Goal: Transaction & Acquisition: Purchase product/service

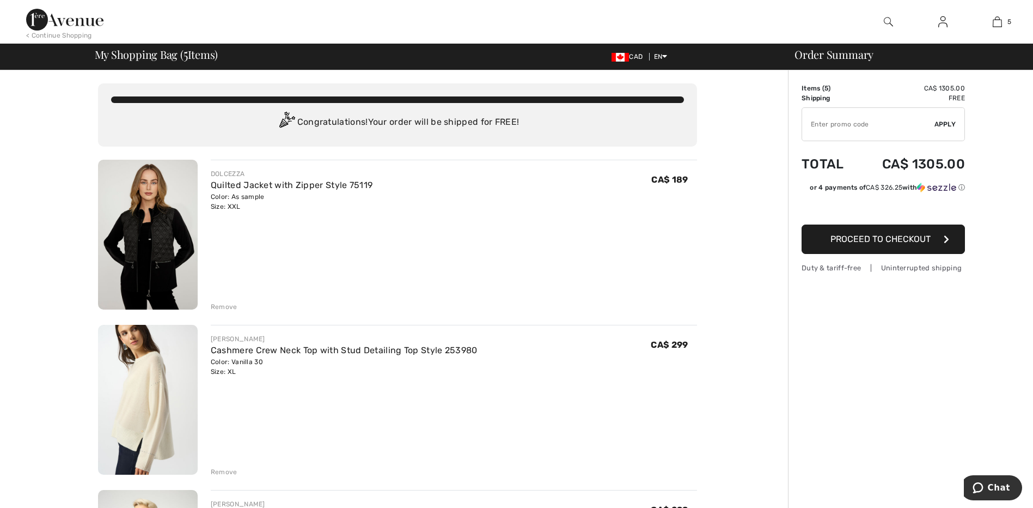
click at [223, 473] on div "Remove" at bounding box center [224, 472] width 27 height 10
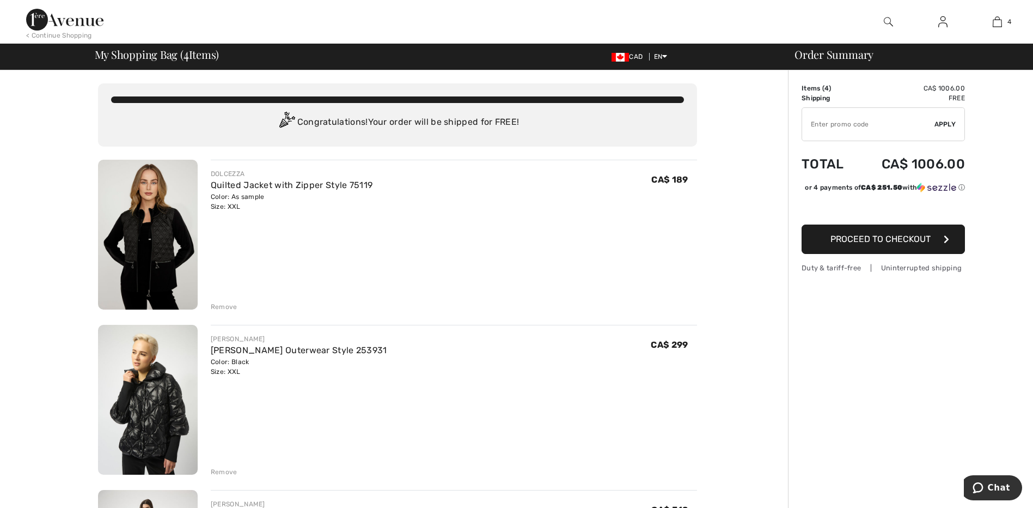
click at [216, 472] on div "Remove" at bounding box center [224, 472] width 27 height 10
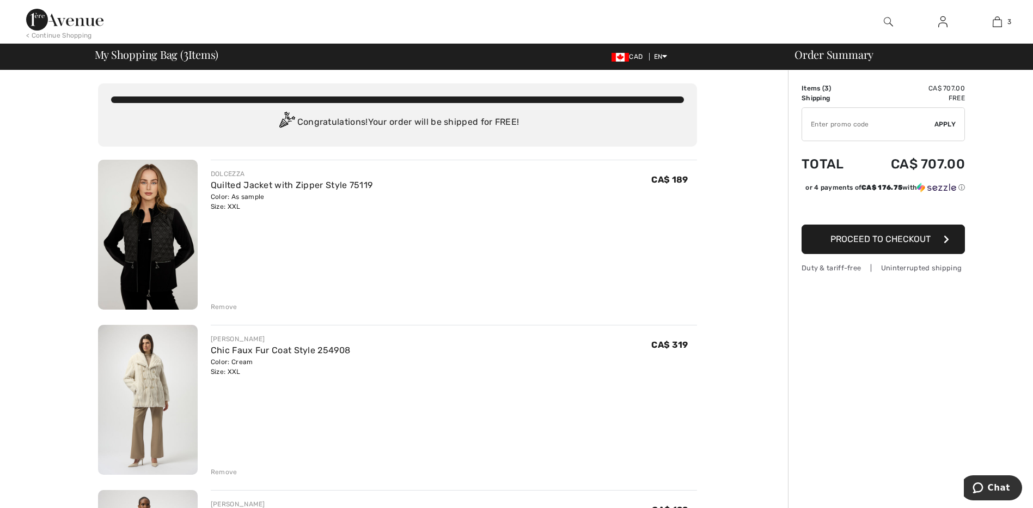
click at [141, 381] on img at bounding box center [148, 400] width 100 height 150
click at [226, 473] on div "Remove" at bounding box center [224, 472] width 27 height 10
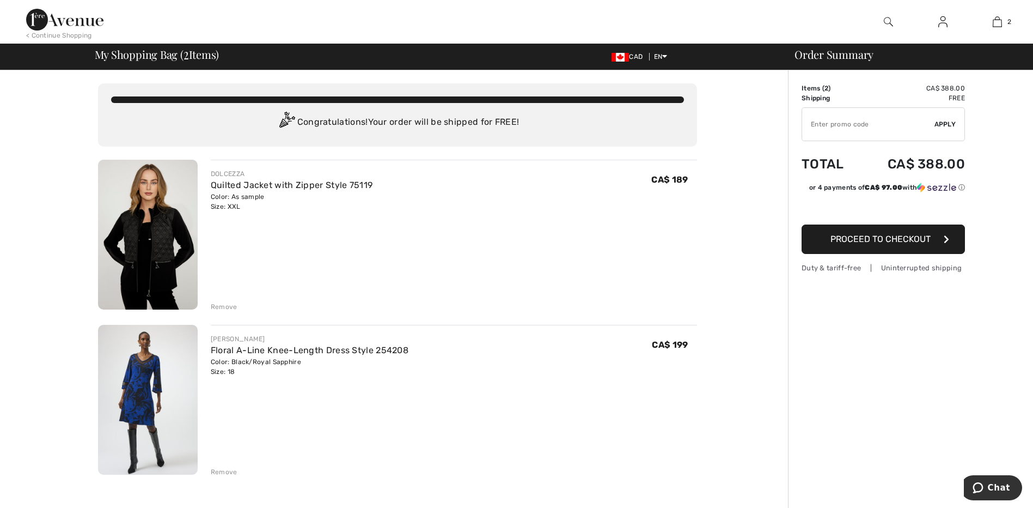
click at [157, 255] on img at bounding box center [148, 235] width 100 height 150
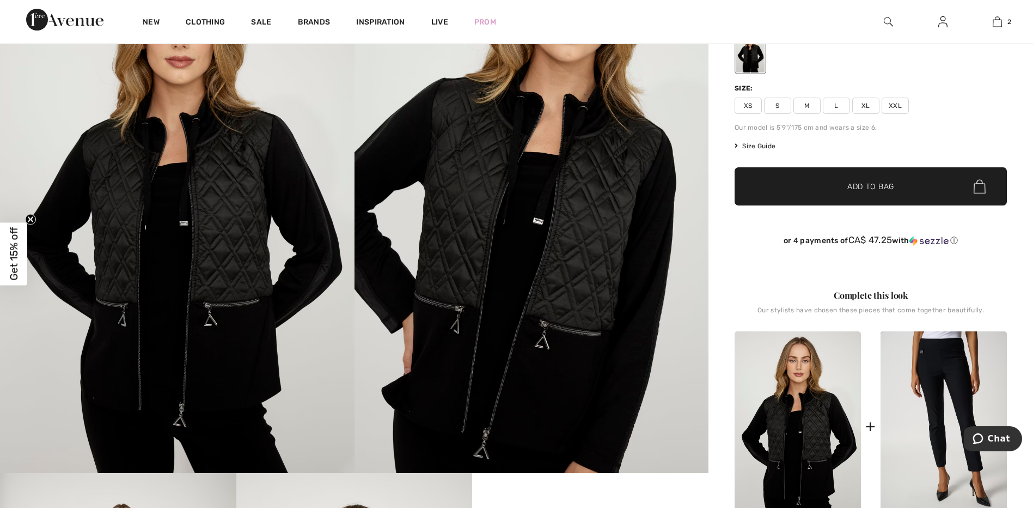
scroll to position [153, 0]
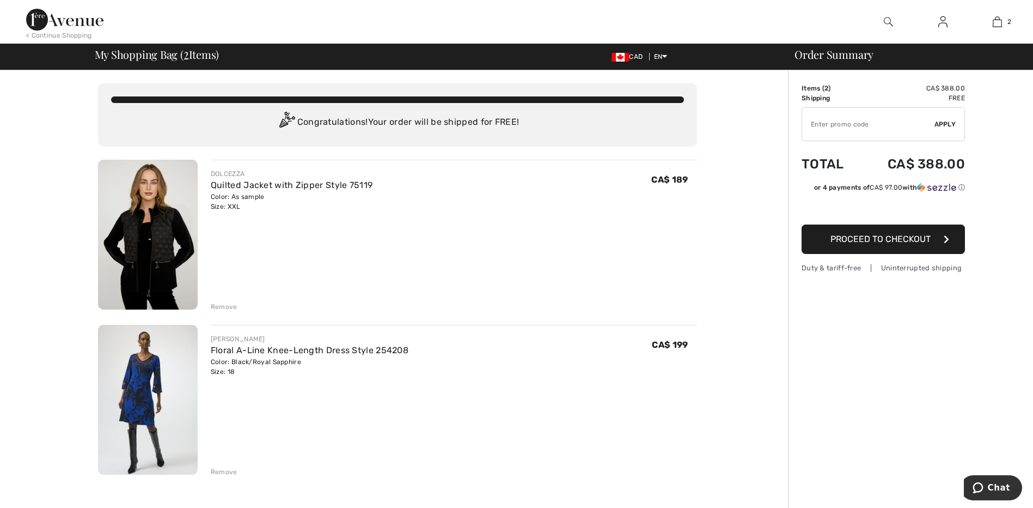
click at [165, 247] on img at bounding box center [148, 235] width 100 height 150
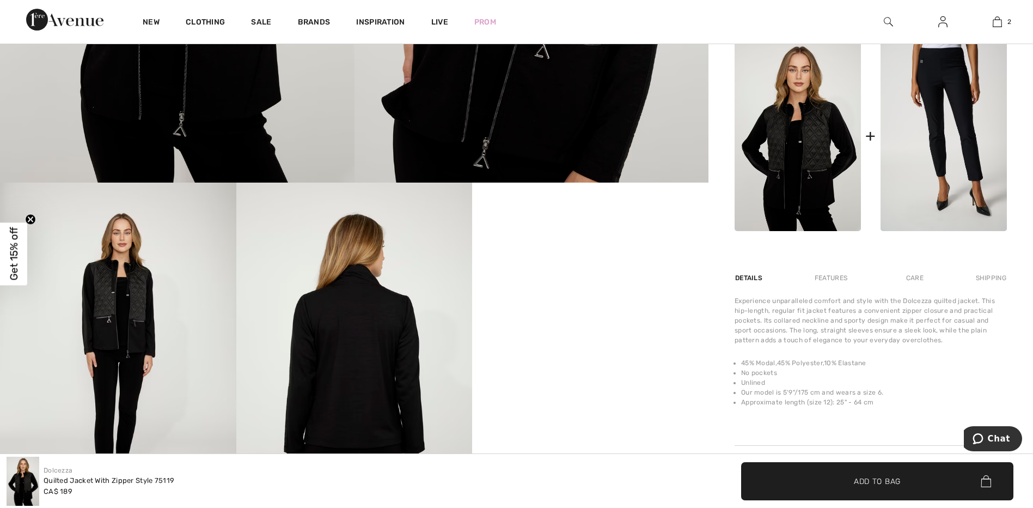
scroll to position [465, 0]
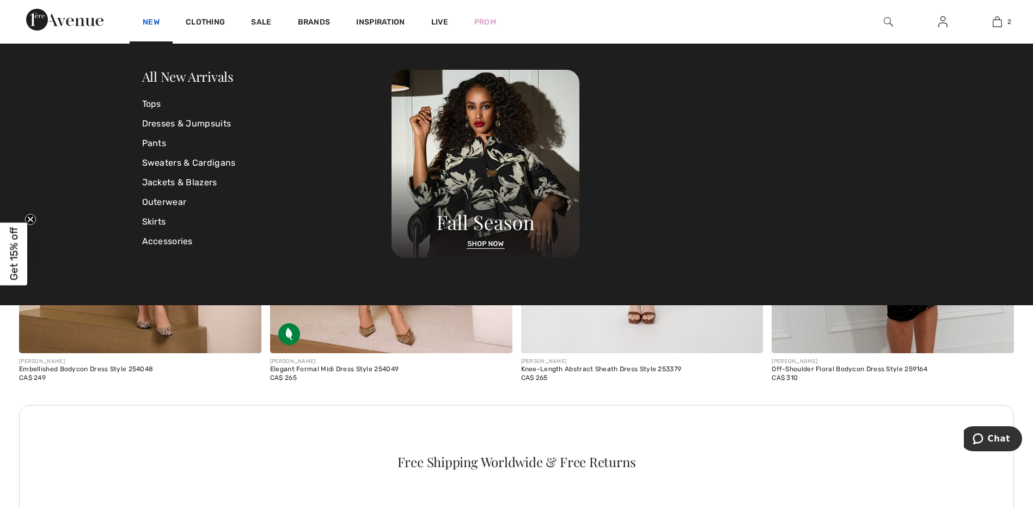
click at [150, 26] on link "New" at bounding box center [151, 22] width 17 height 11
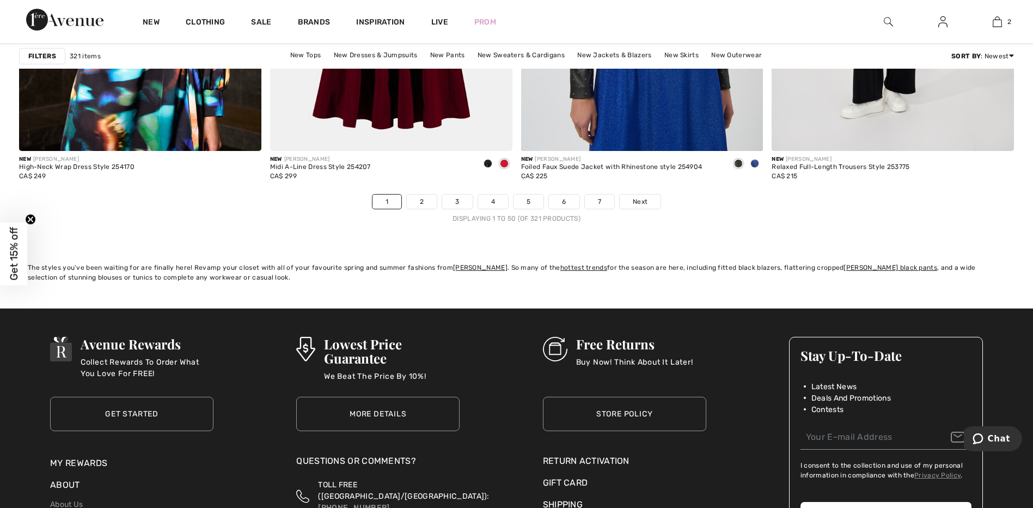
scroll to position [6335, 0]
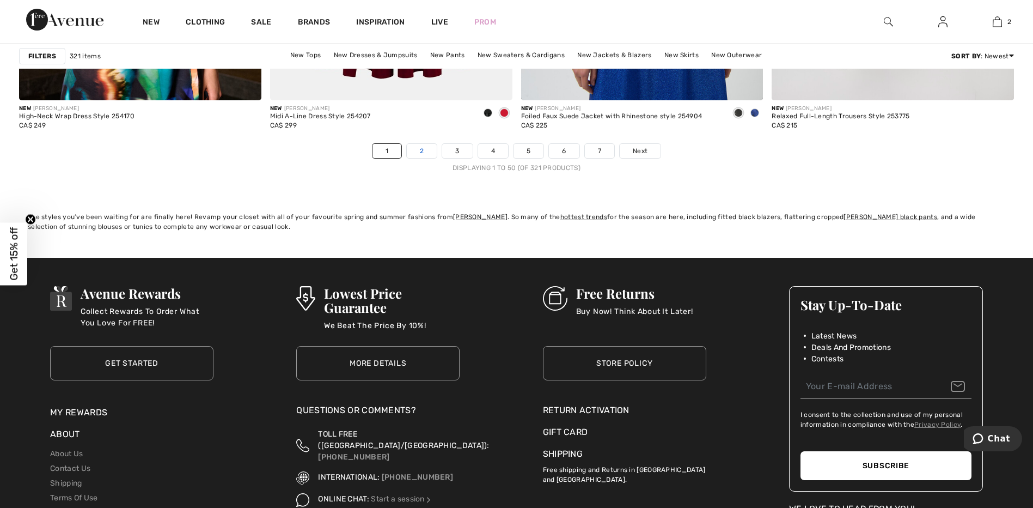
click at [427, 154] on link "2" at bounding box center [422, 151] width 30 height 14
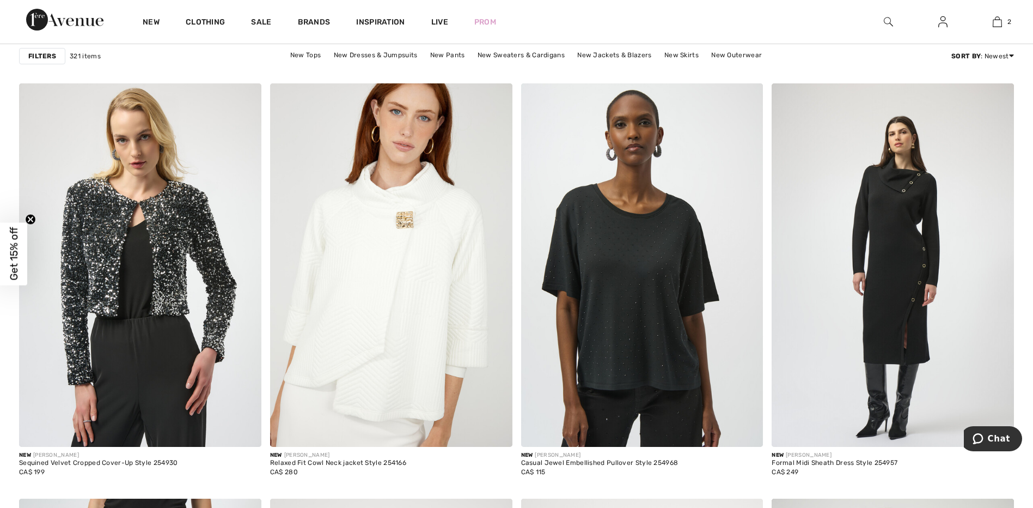
scroll to position [5195, 0]
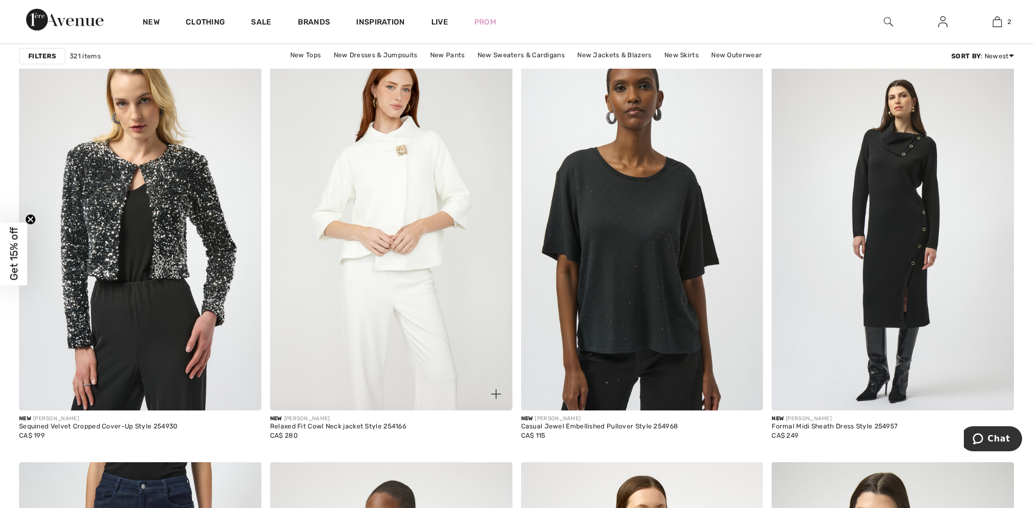
click at [409, 193] on img at bounding box center [391, 228] width 242 height 363
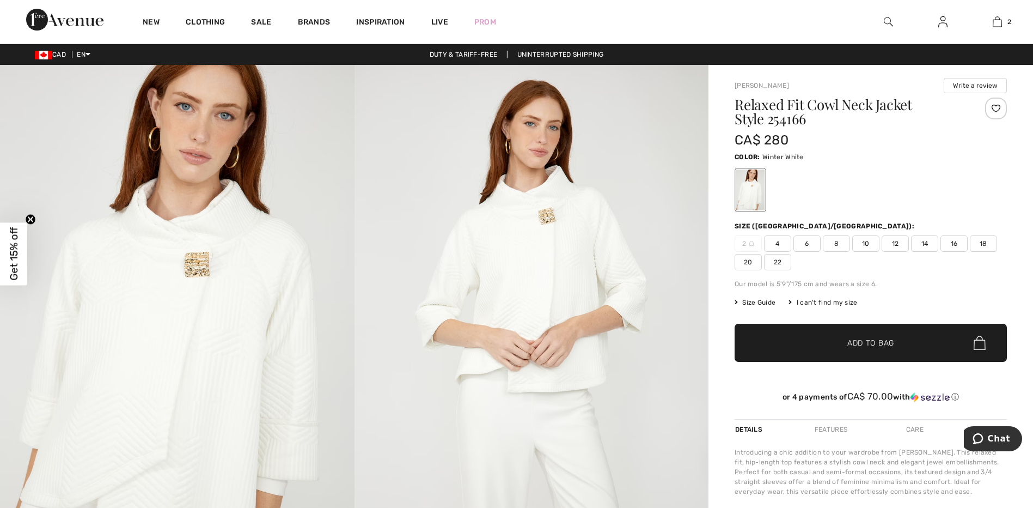
click at [555, 297] on img at bounding box center [532, 331] width 355 height 532
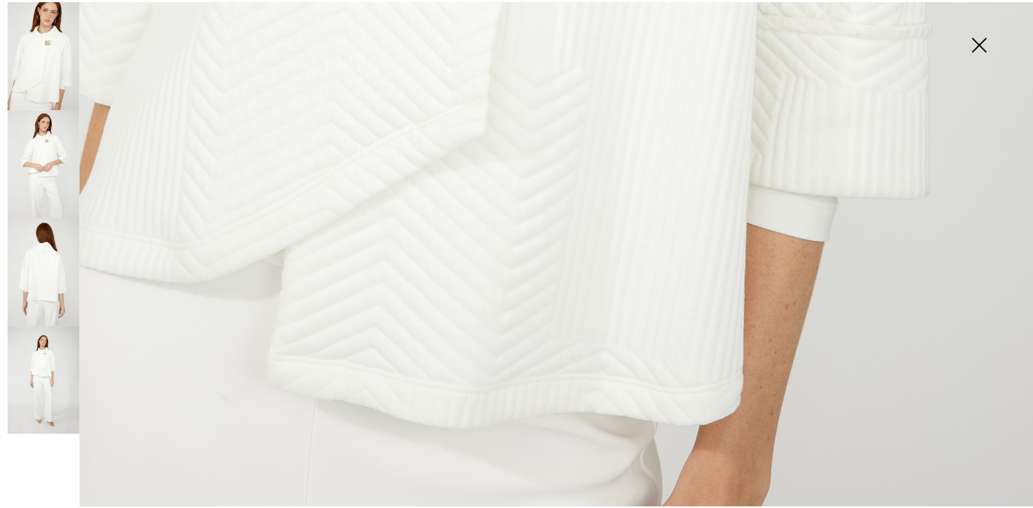
scroll to position [1042, 0]
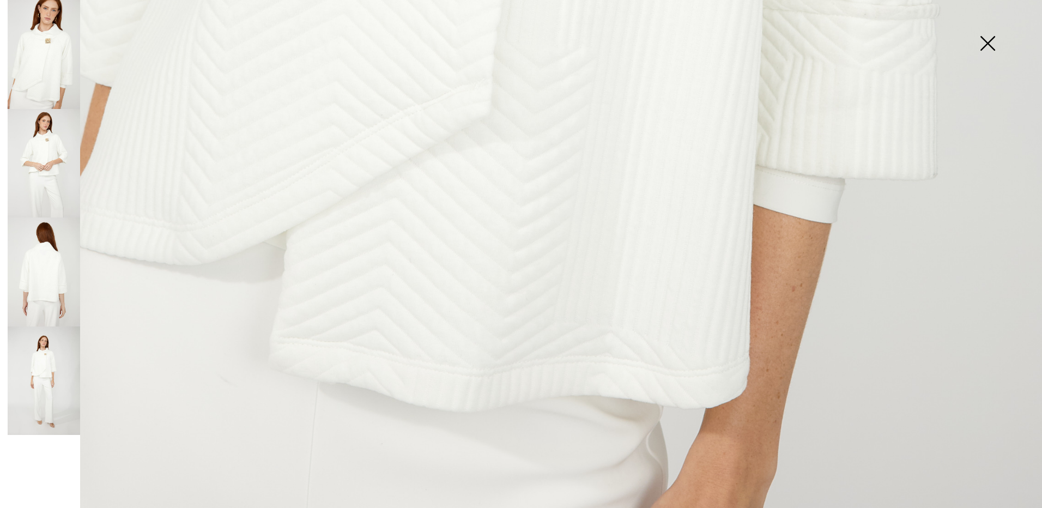
click at [987, 42] on img at bounding box center [987, 44] width 54 height 56
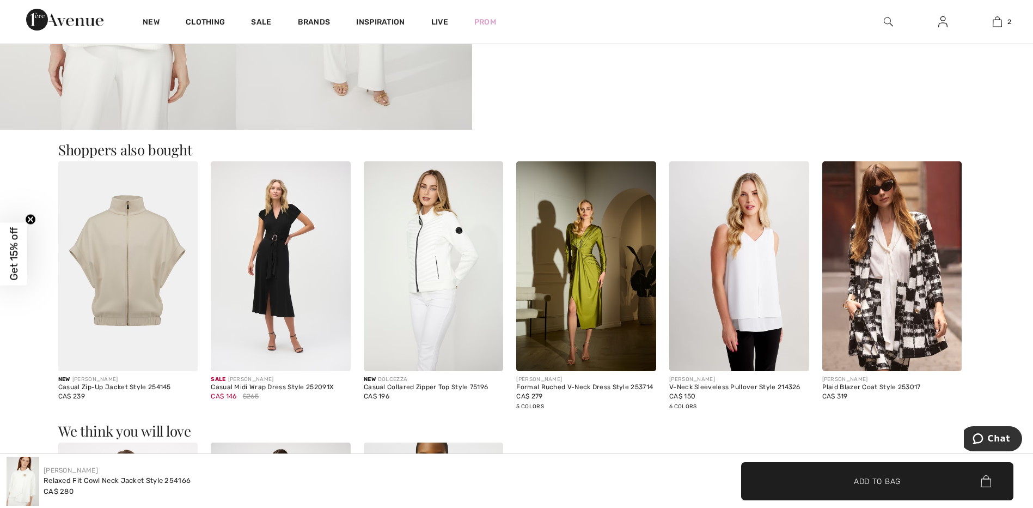
scroll to position [886, 0]
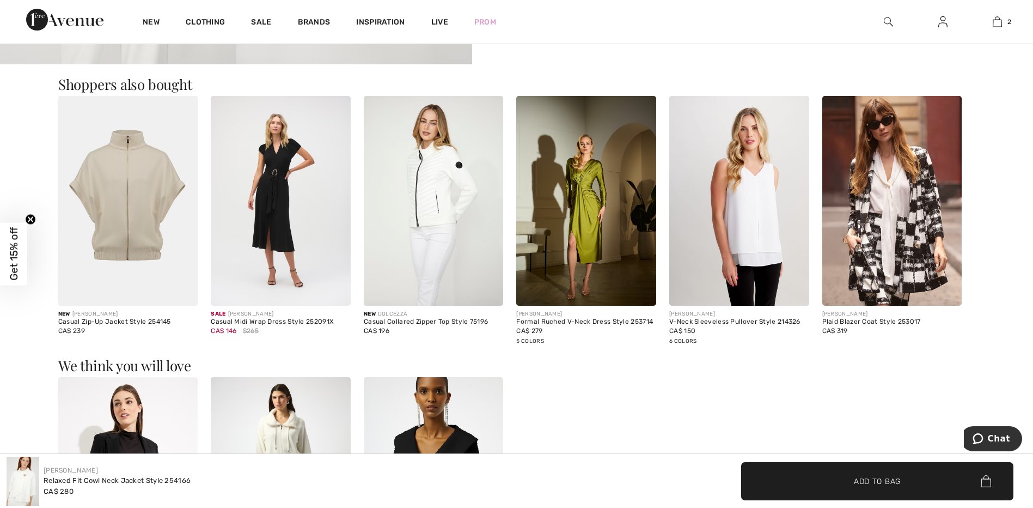
click at [429, 179] on img at bounding box center [434, 201] width 140 height 210
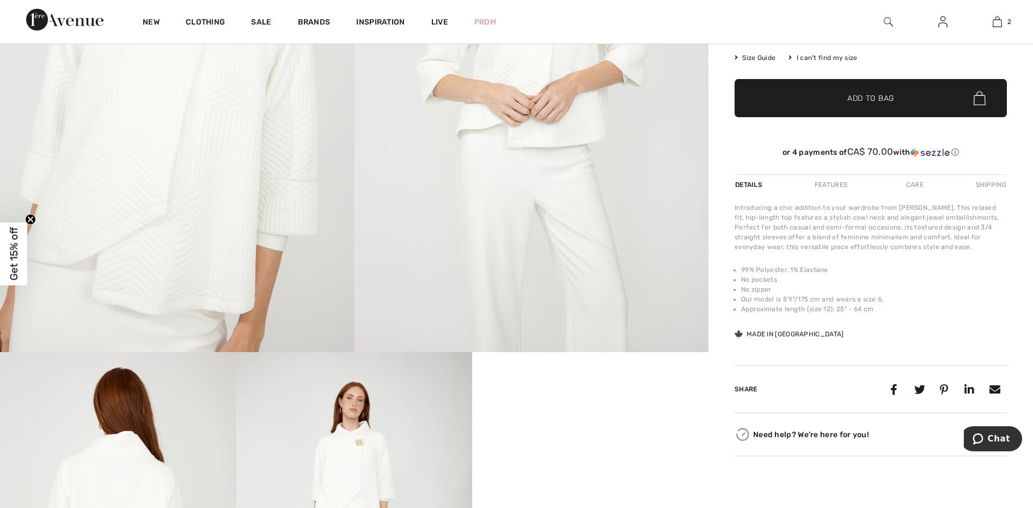
scroll to position [187, 0]
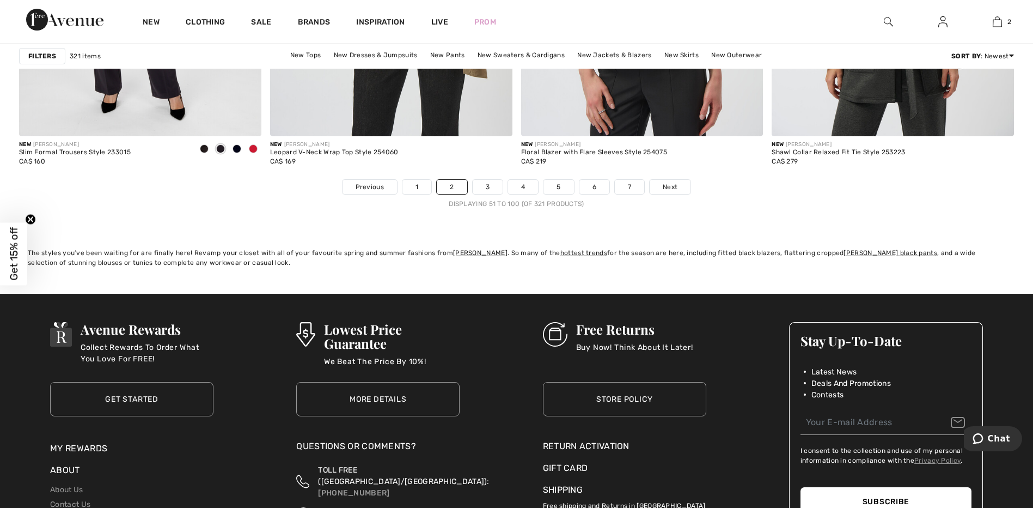
scroll to position [6321, 0]
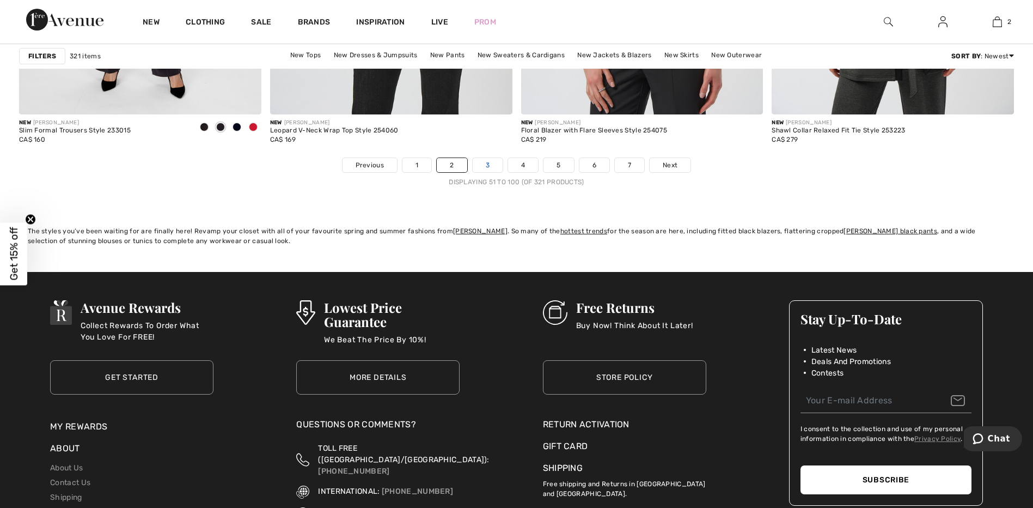
click at [492, 167] on link "3" at bounding box center [488, 165] width 30 height 14
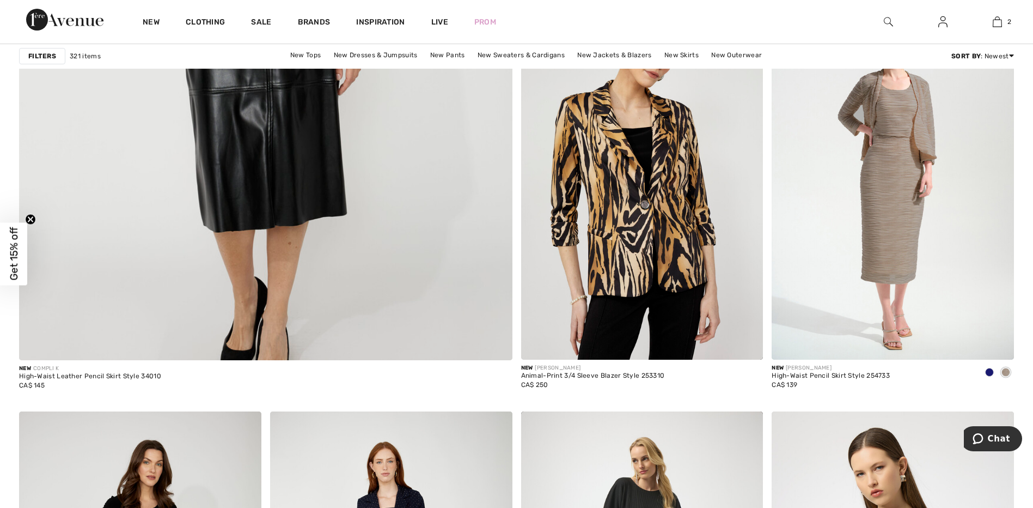
scroll to position [3880, 0]
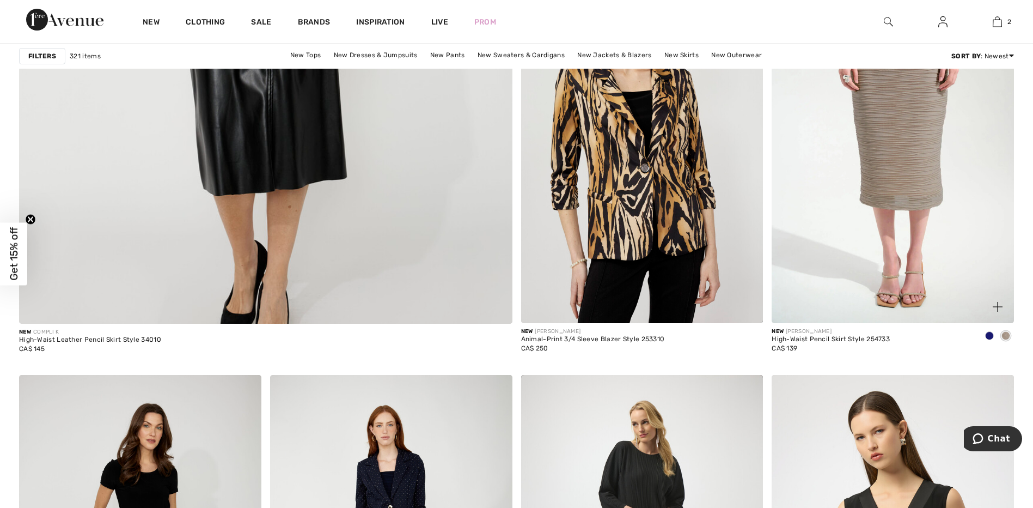
click at [917, 159] on img at bounding box center [893, 141] width 242 height 363
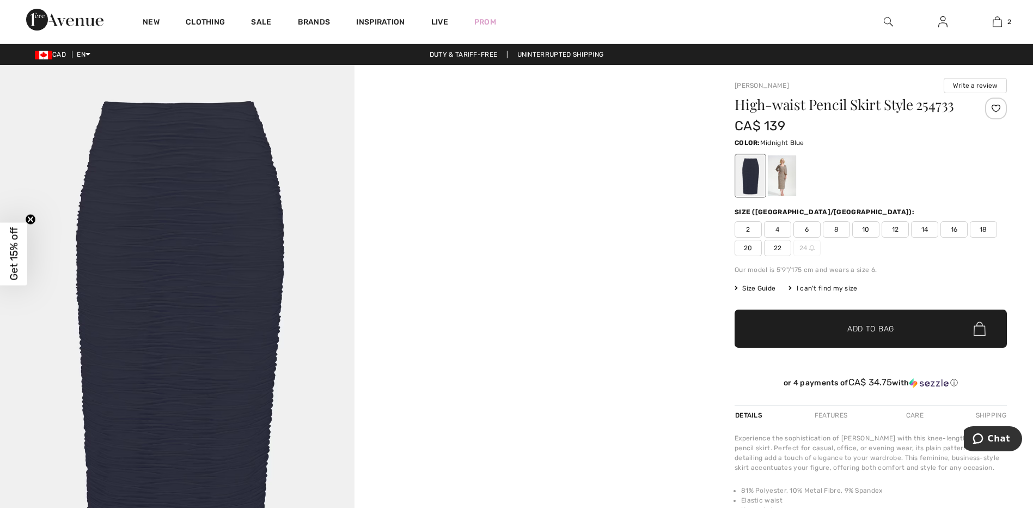
click at [988, 230] on span "18" at bounding box center [983, 229] width 27 height 16
click at [880, 327] on span "Add to Bag" at bounding box center [871, 328] width 47 height 11
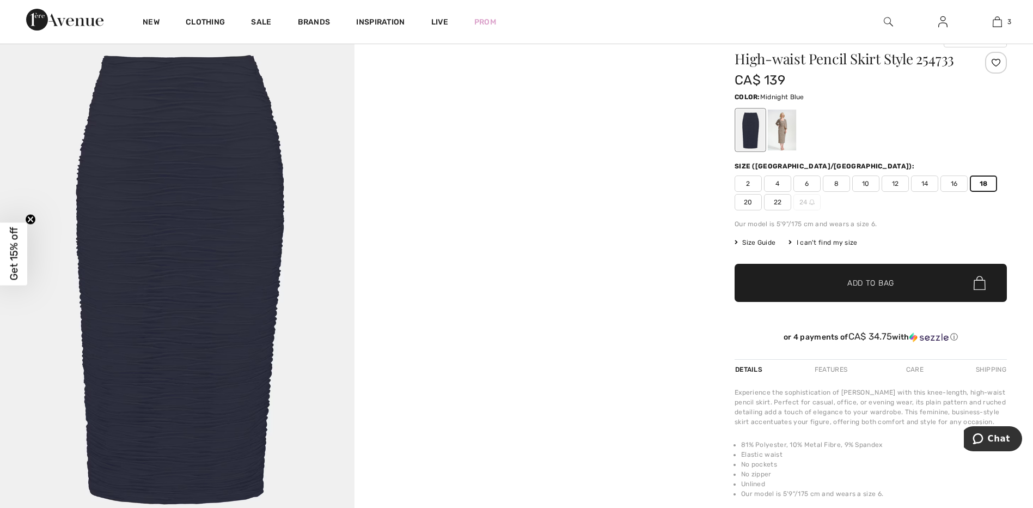
scroll to position [36, 0]
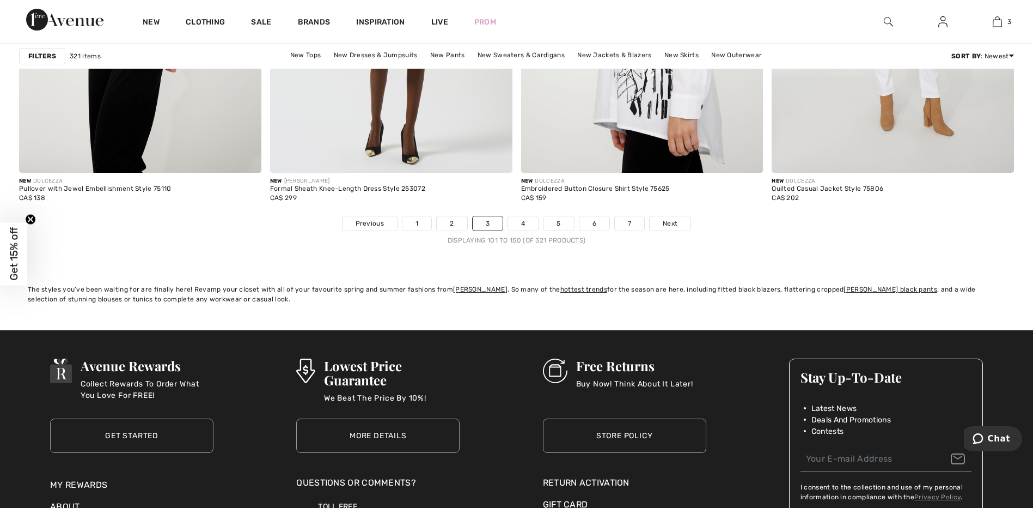
scroll to position [6299, 0]
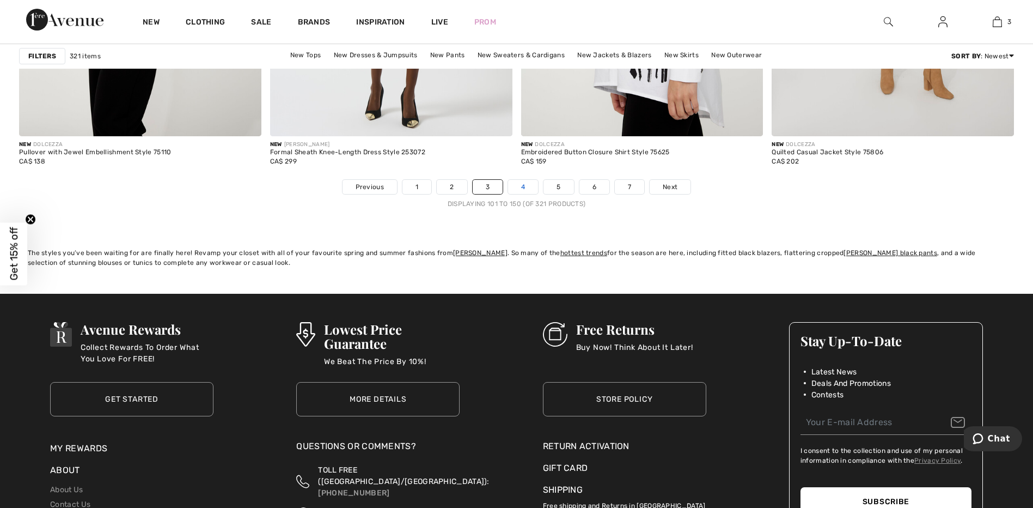
click at [521, 187] on link "4" at bounding box center [523, 187] width 30 height 14
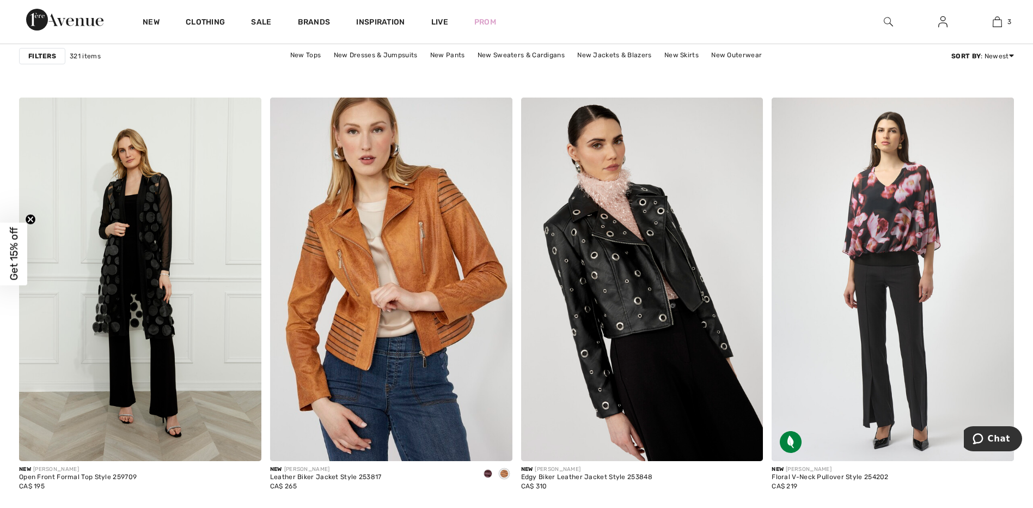
scroll to position [5188, 0]
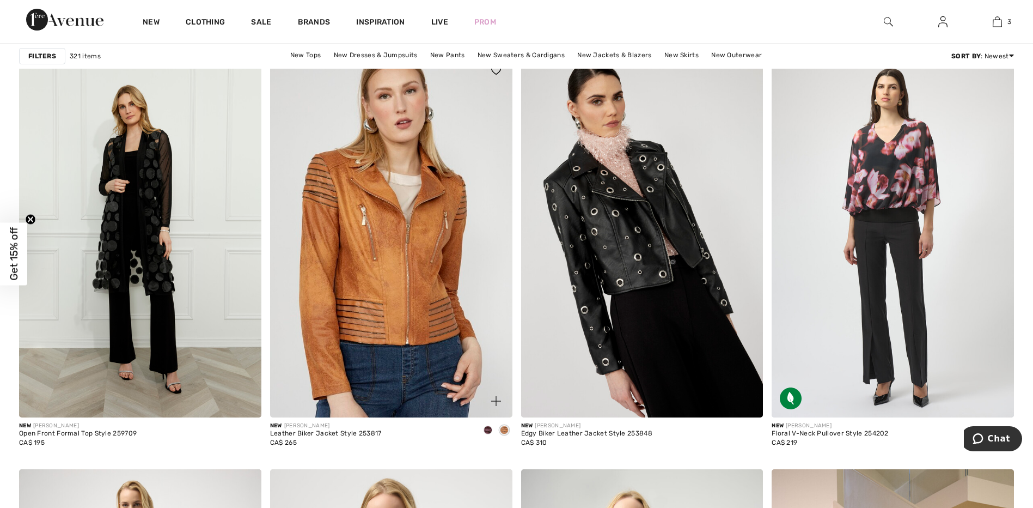
click at [368, 240] on img at bounding box center [391, 235] width 242 height 363
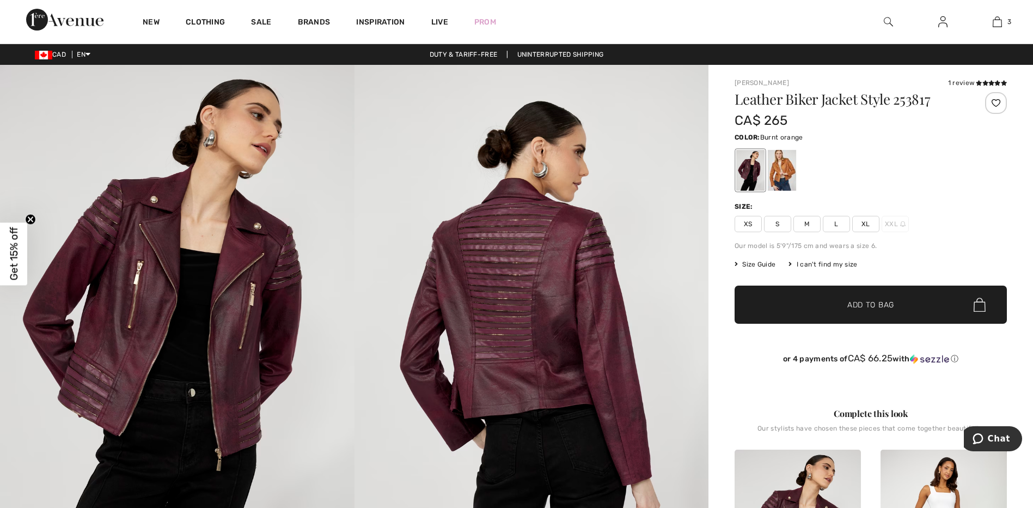
click at [788, 171] on div at bounding box center [782, 170] width 28 height 41
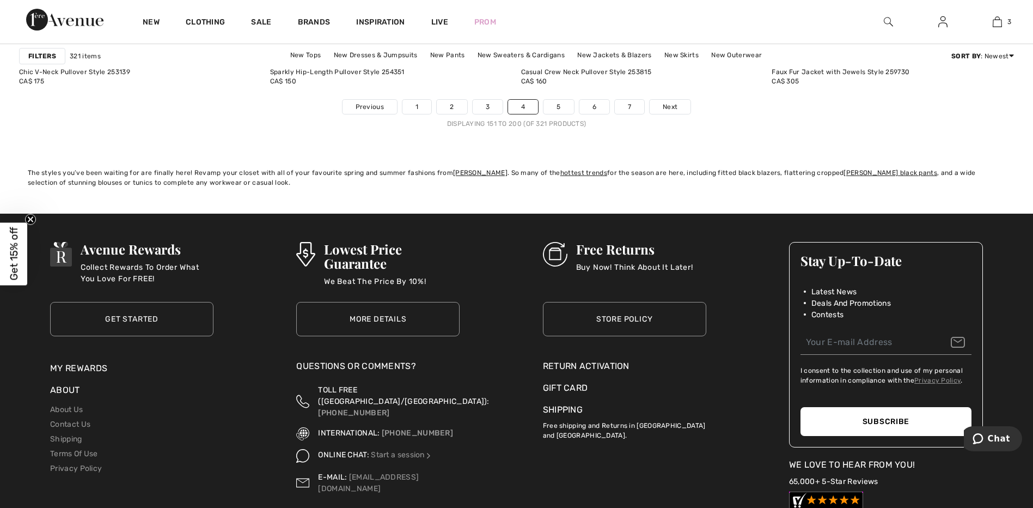
scroll to position [6386, 0]
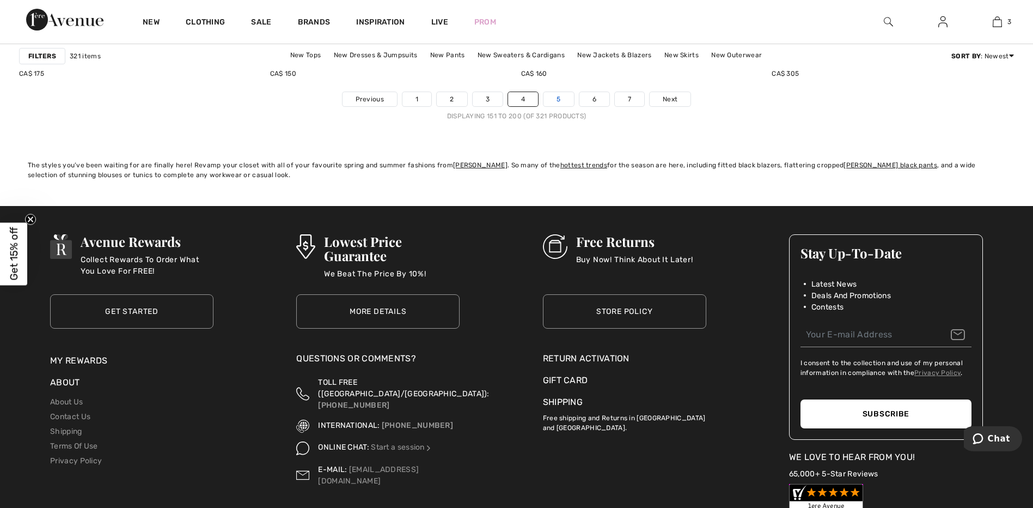
click at [558, 100] on link "5" at bounding box center [559, 99] width 30 height 14
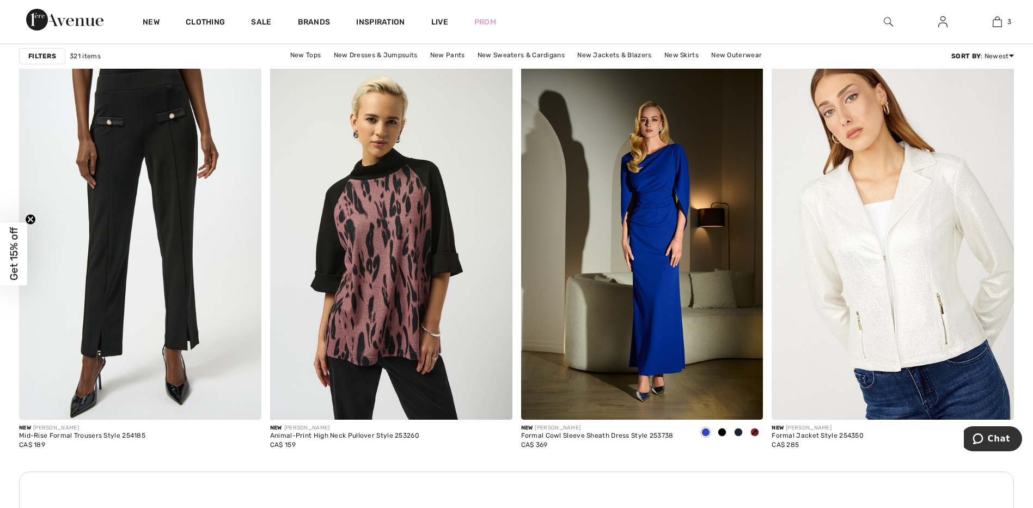
scroll to position [4621, 0]
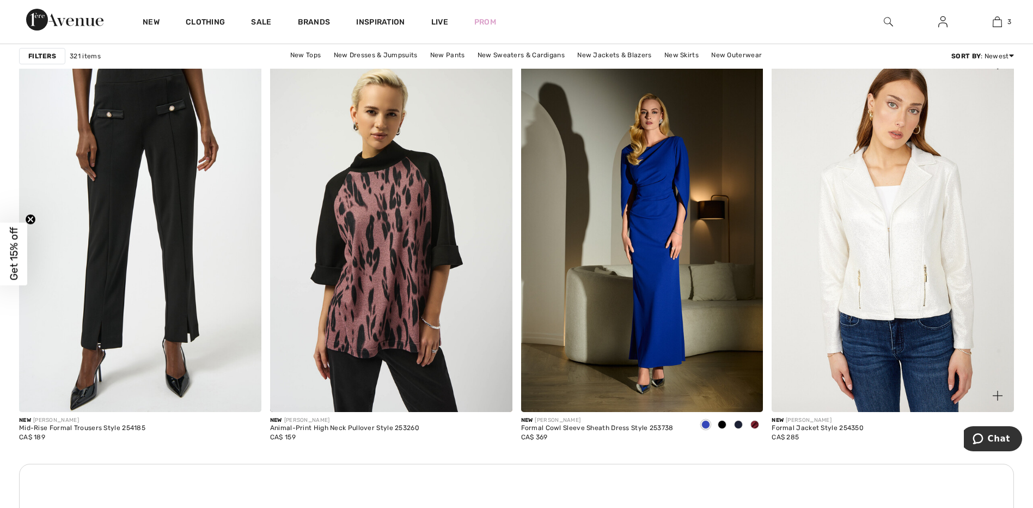
click at [896, 248] on img at bounding box center [893, 229] width 242 height 363
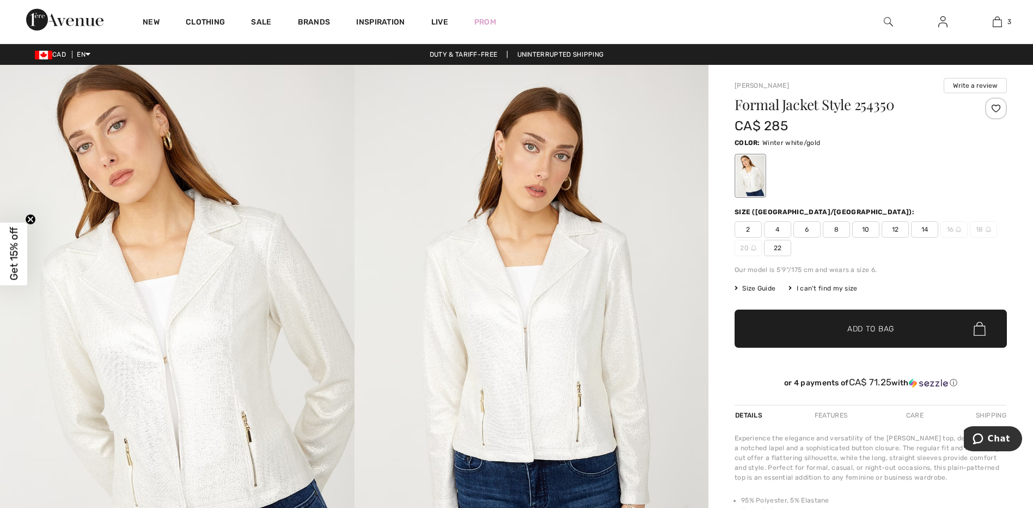
click at [544, 363] on img at bounding box center [532, 331] width 355 height 532
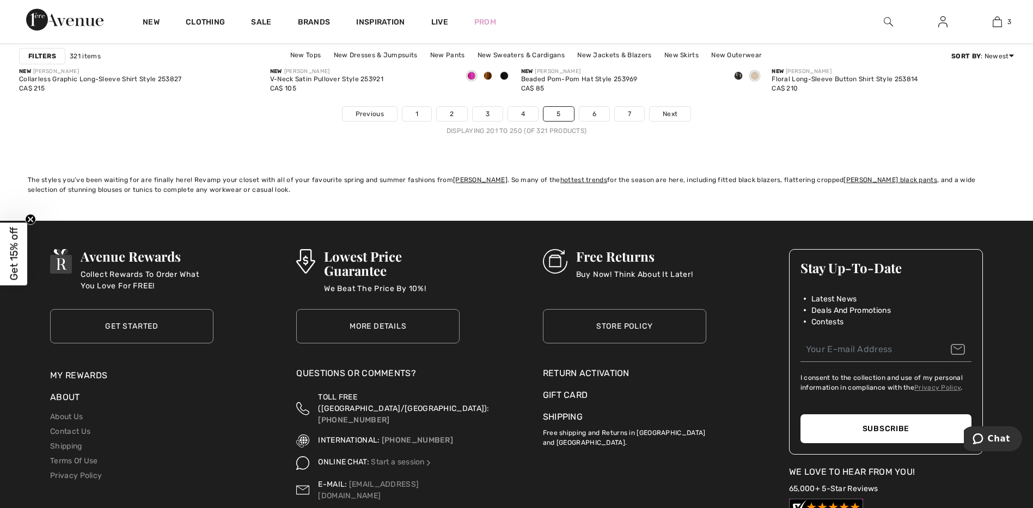
scroll to position [6408, 0]
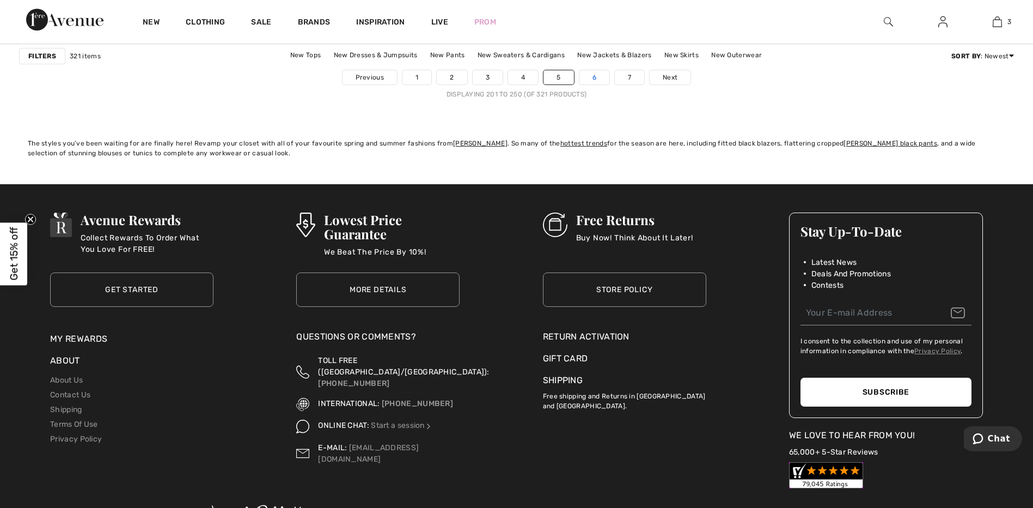
click at [597, 80] on link "6" at bounding box center [595, 77] width 30 height 14
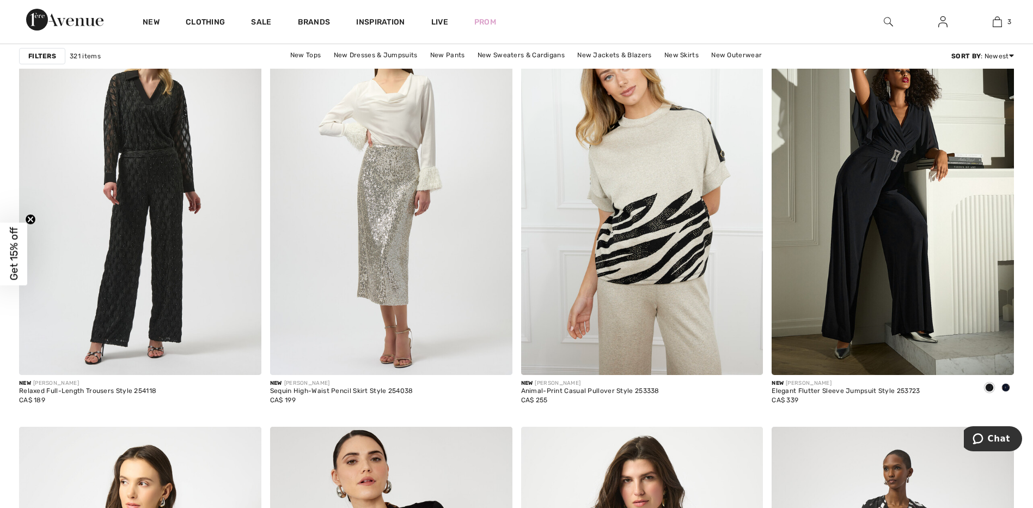
scroll to position [5652, 0]
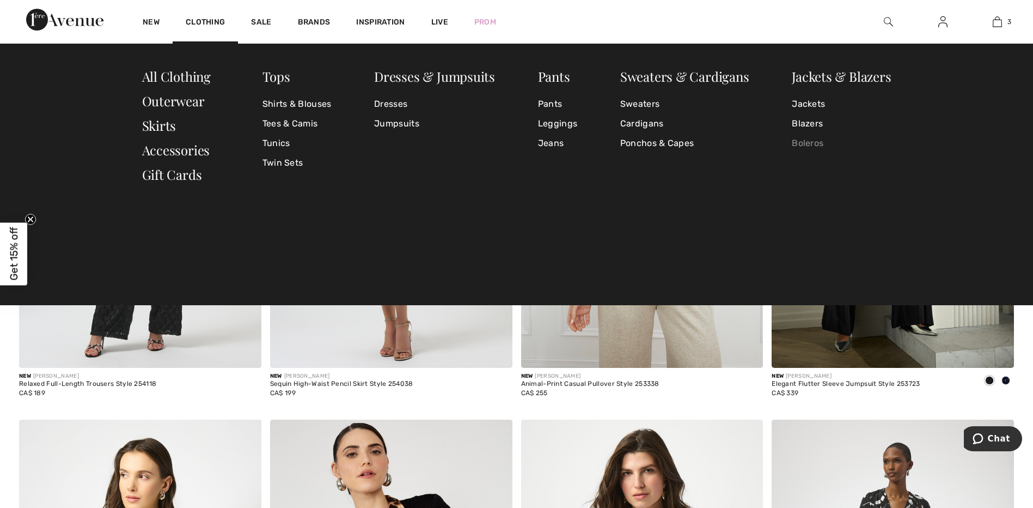
click at [808, 144] on link "Boleros" at bounding box center [841, 143] width 99 height 20
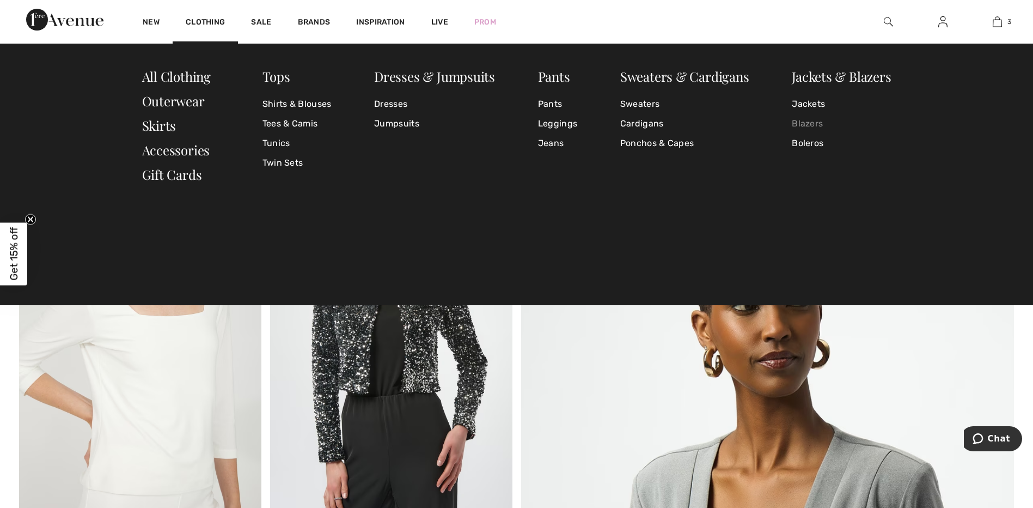
click at [813, 126] on link "Blazers" at bounding box center [841, 124] width 99 height 20
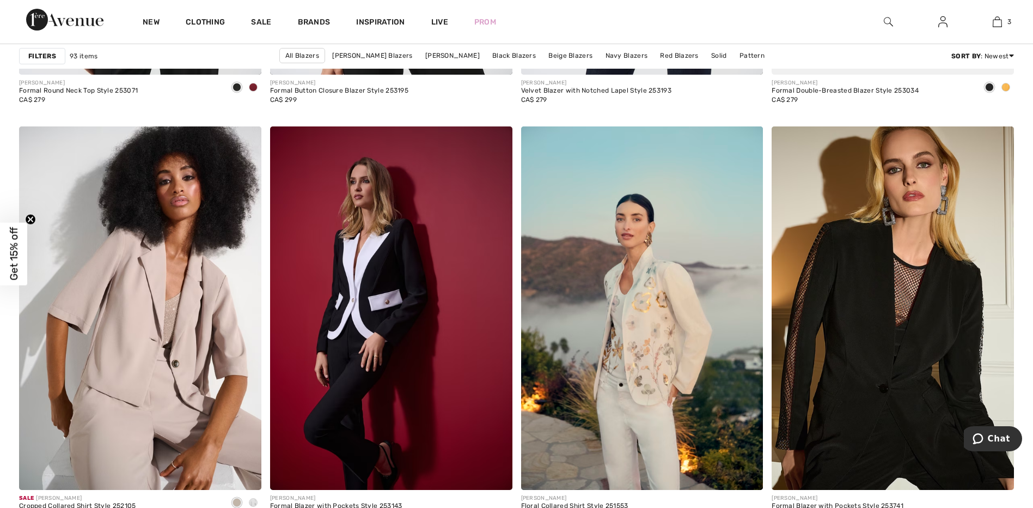
scroll to position [2347, 0]
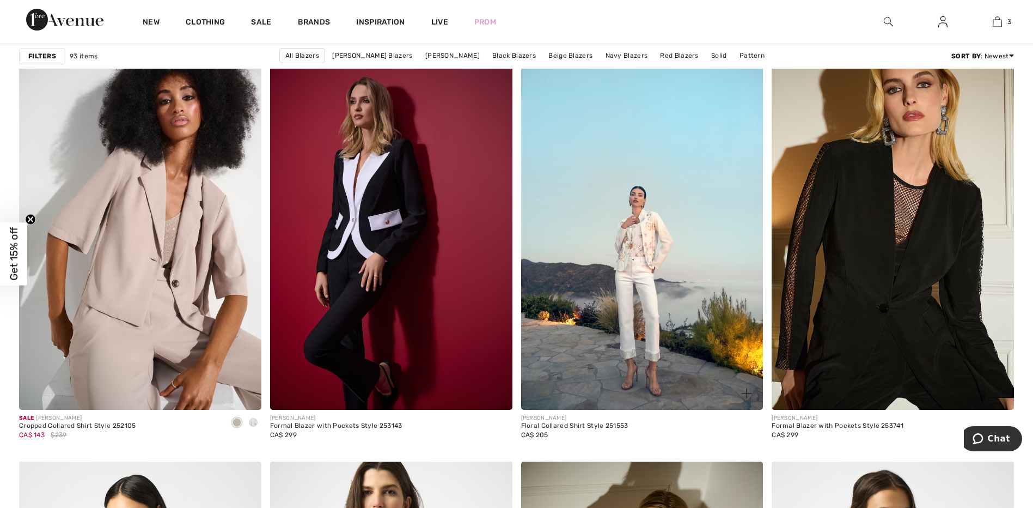
click at [651, 287] on img at bounding box center [642, 227] width 242 height 363
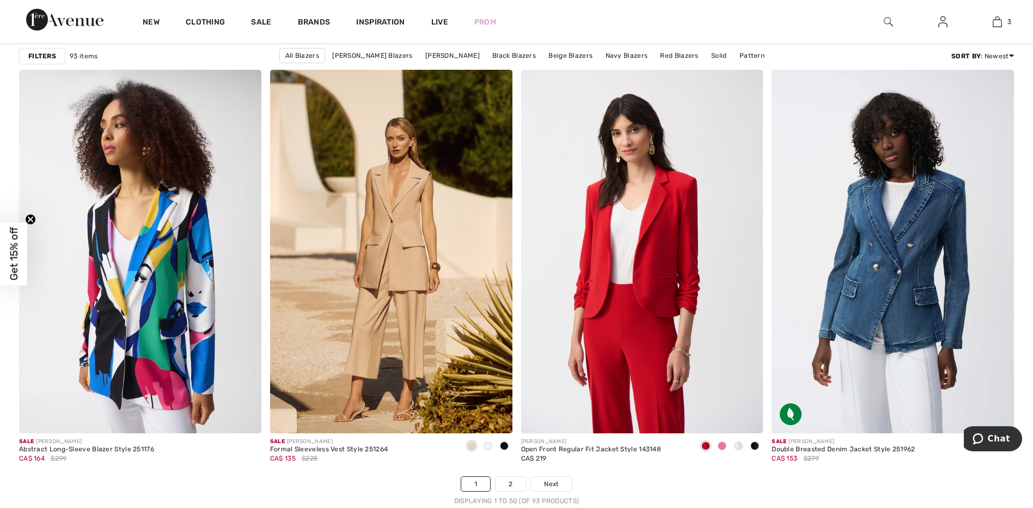
scroll to position [6037, 0]
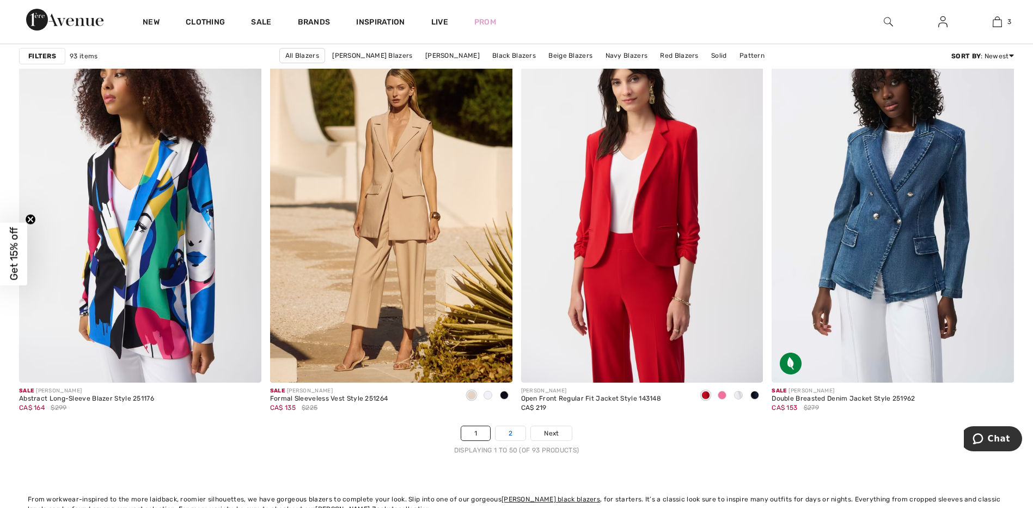
click at [507, 433] on link "2" at bounding box center [511, 433] width 30 height 14
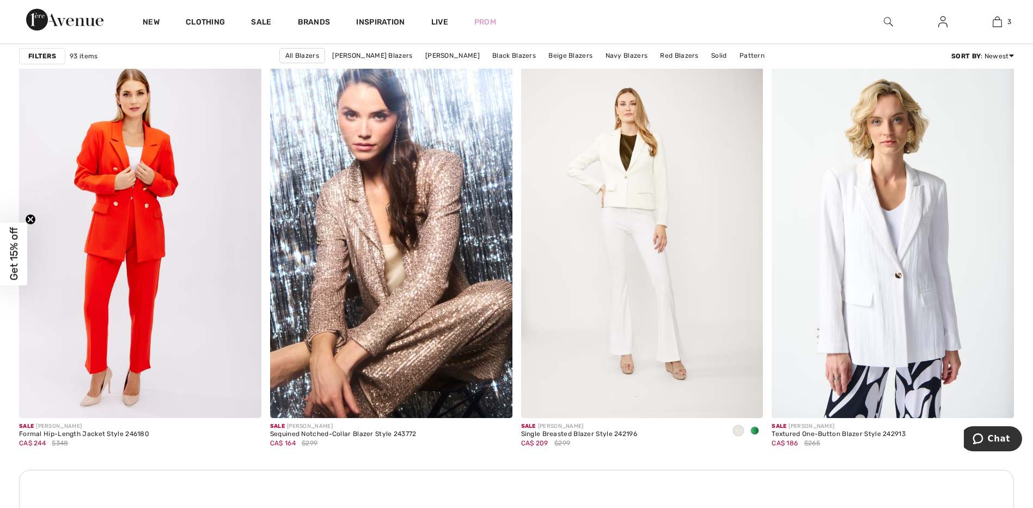
scroll to position [2775, 0]
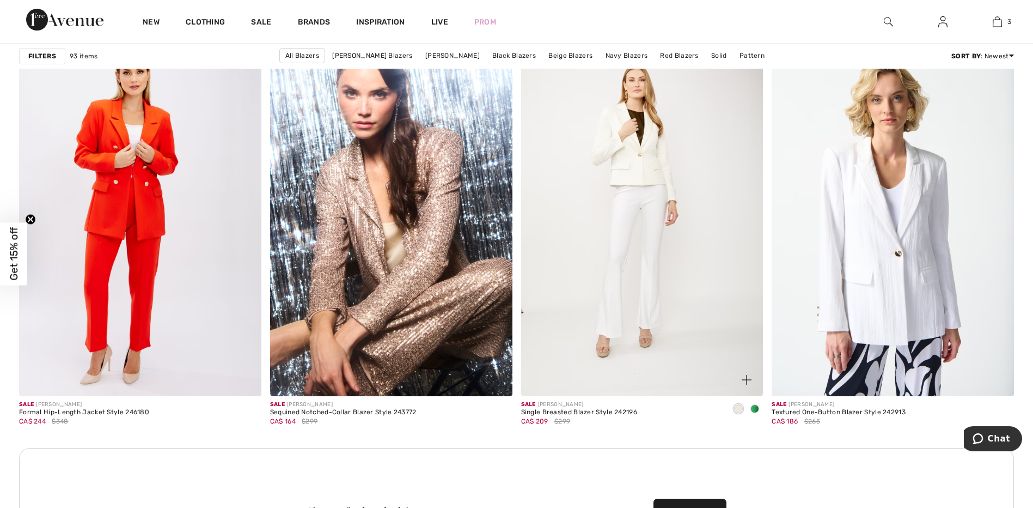
click at [648, 165] on img at bounding box center [642, 214] width 242 height 363
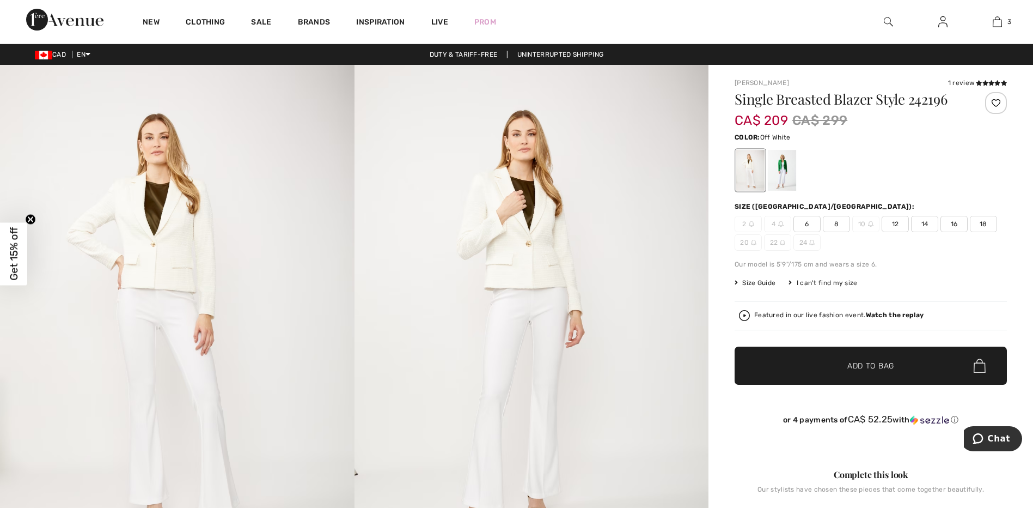
click at [535, 266] on img at bounding box center [532, 331] width 355 height 532
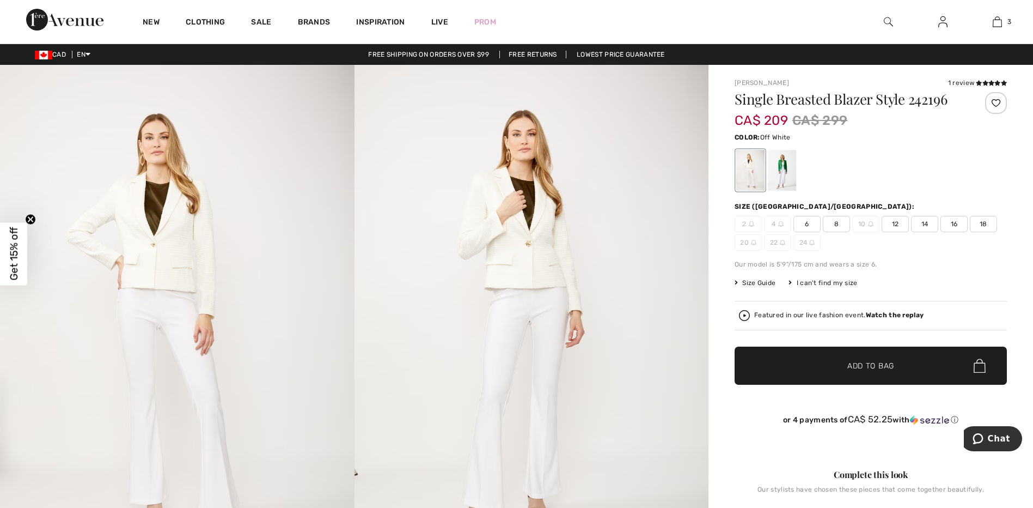
click at [549, 272] on img at bounding box center [532, 331] width 355 height 532
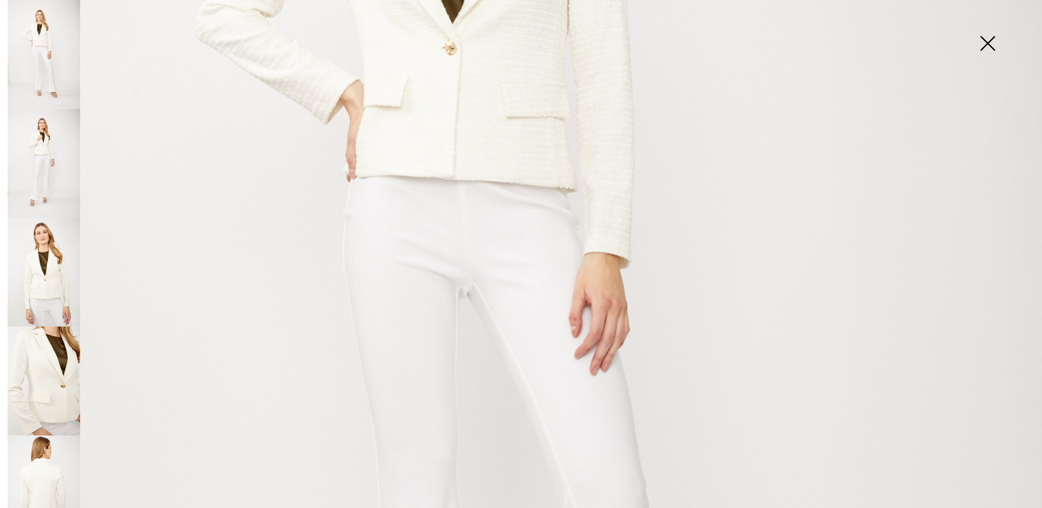
scroll to position [567, 0]
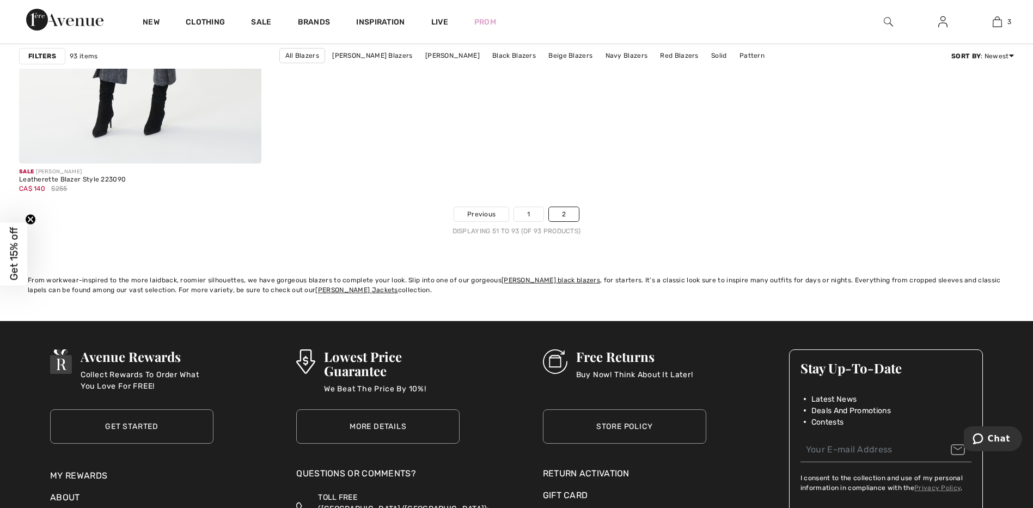
scroll to position [5863, 0]
